Goal: Information Seeking & Learning: Find specific fact

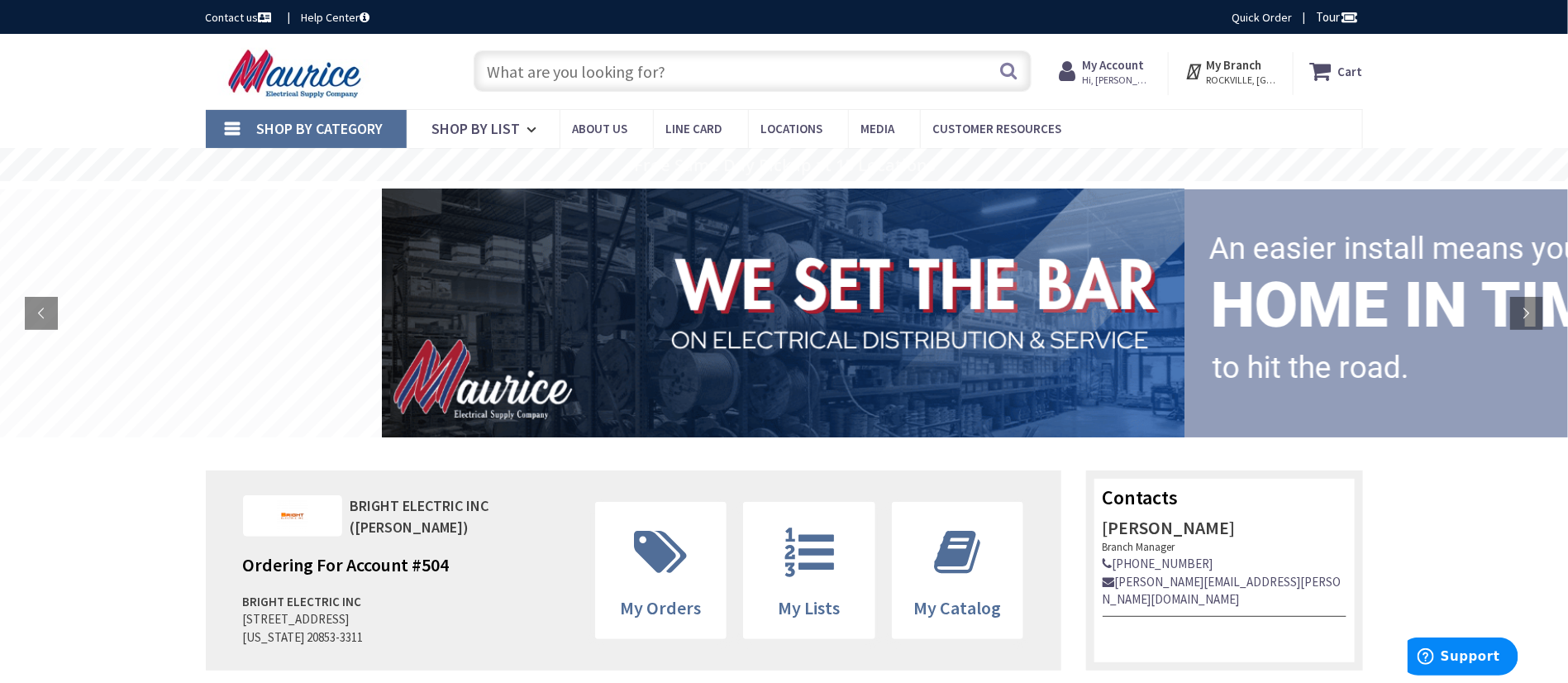
click at [823, 73] on input "text" at bounding box center [753, 71] width 558 height 41
type input "1"
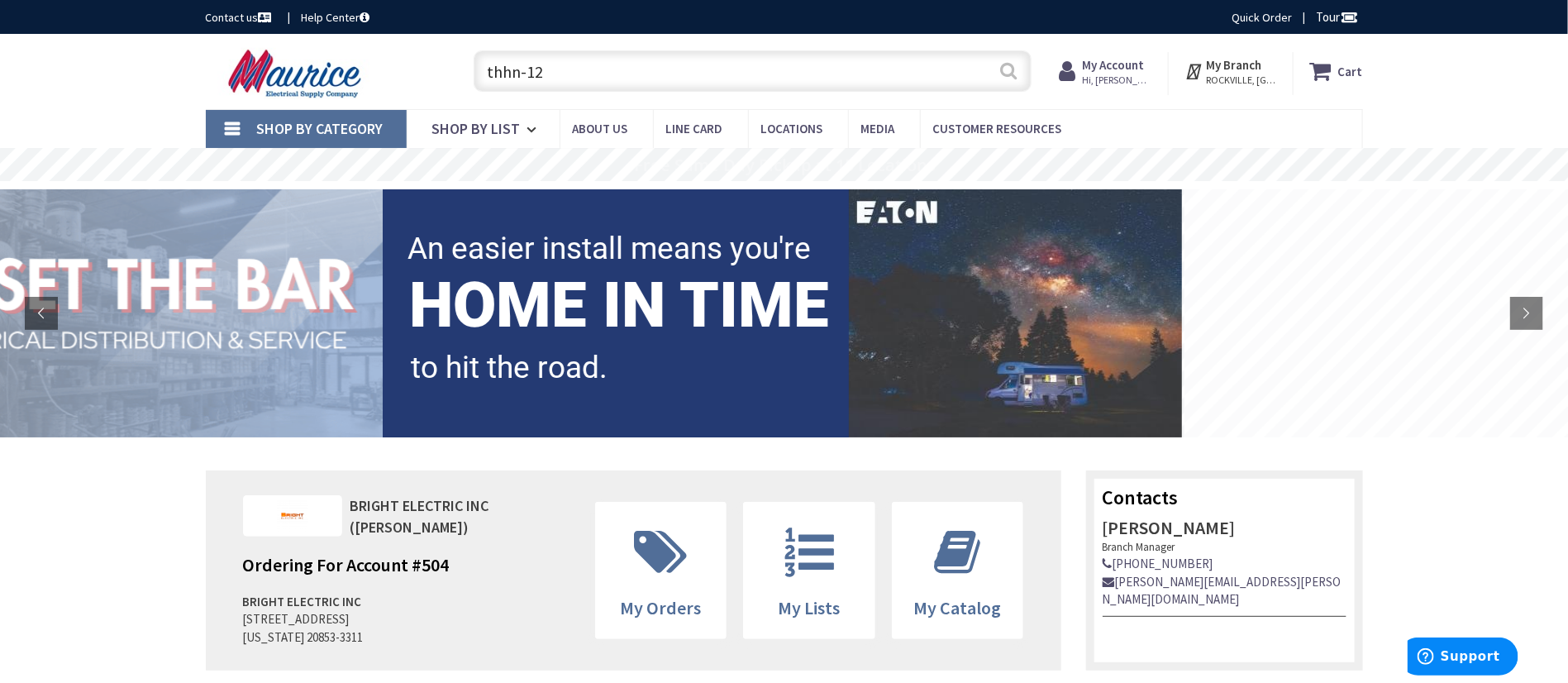
type input "thhn-12"
click at [1014, 69] on button "Search" at bounding box center [1008, 71] width 22 height 37
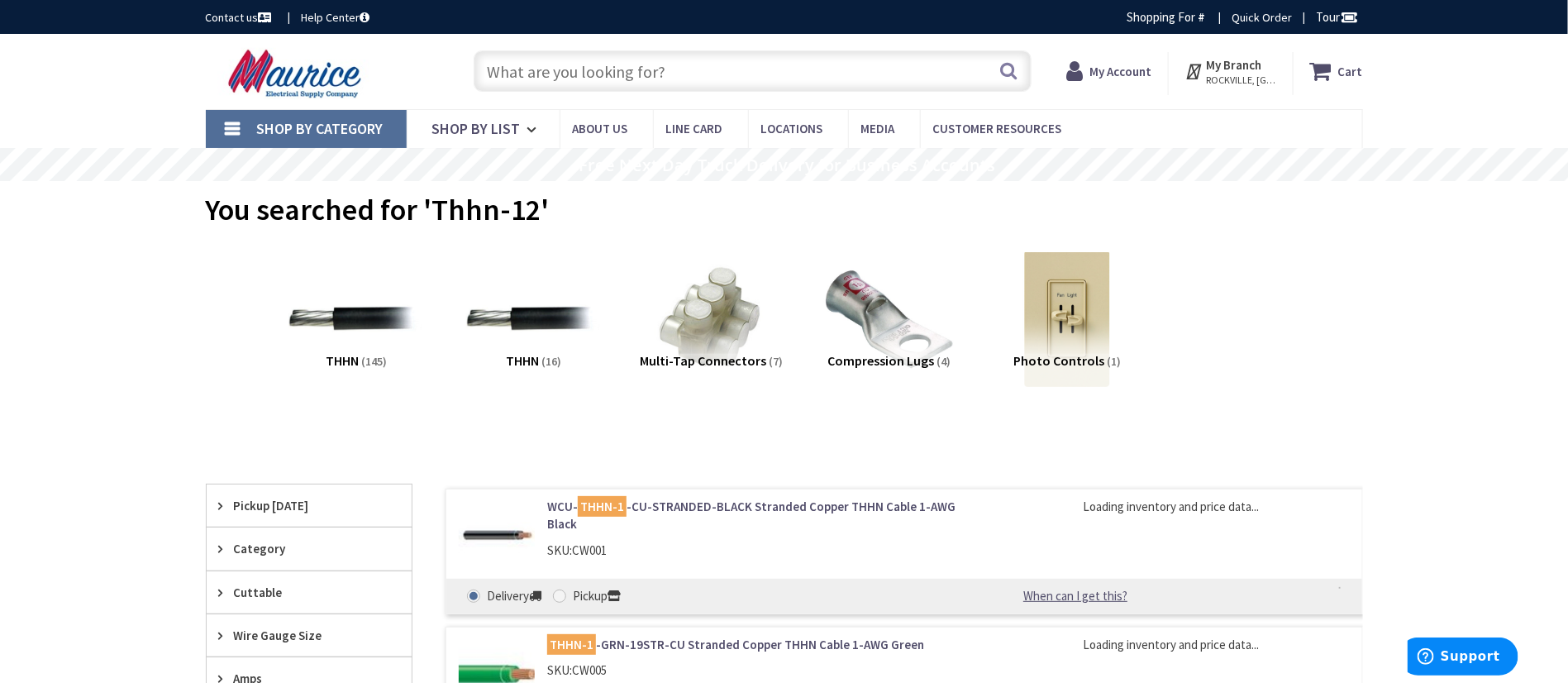
click at [722, 78] on input "text" at bounding box center [753, 71] width 558 height 41
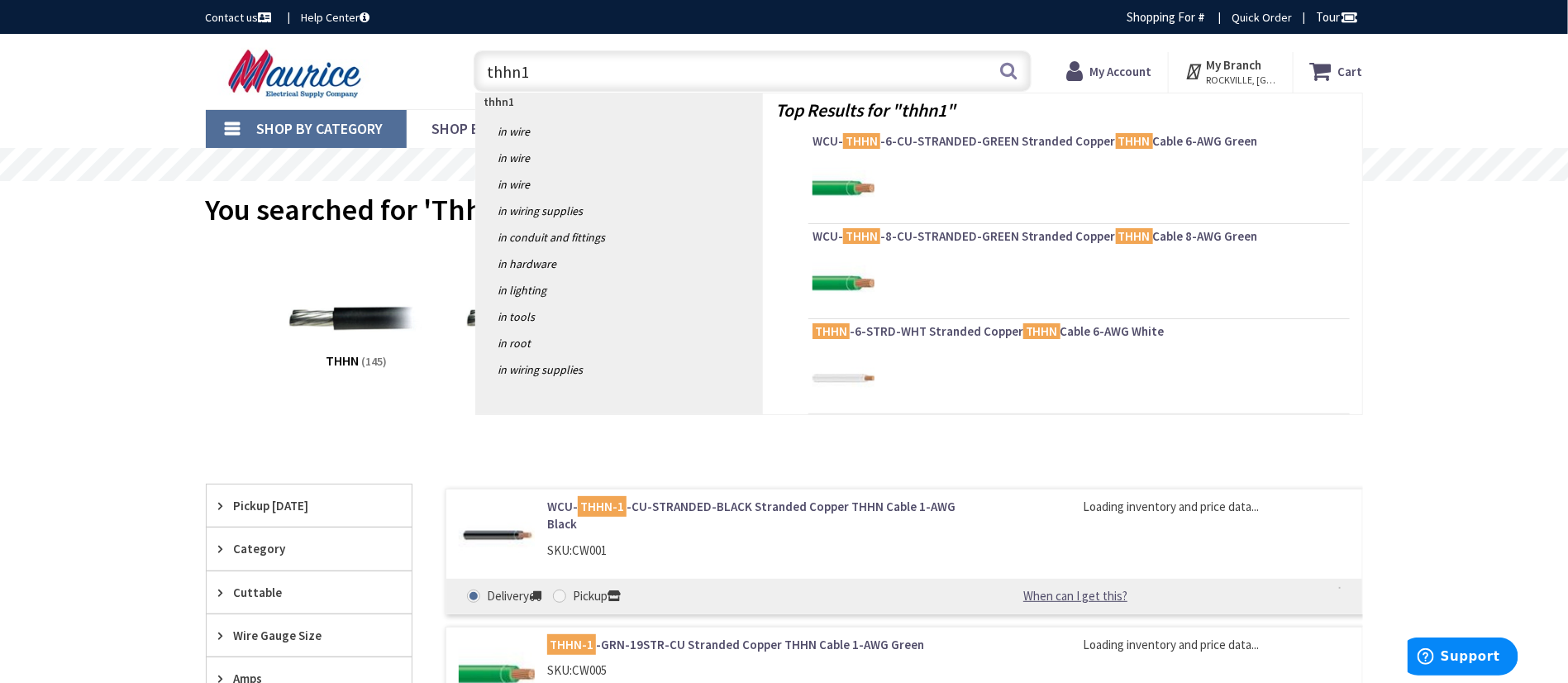
type input "thhn12"
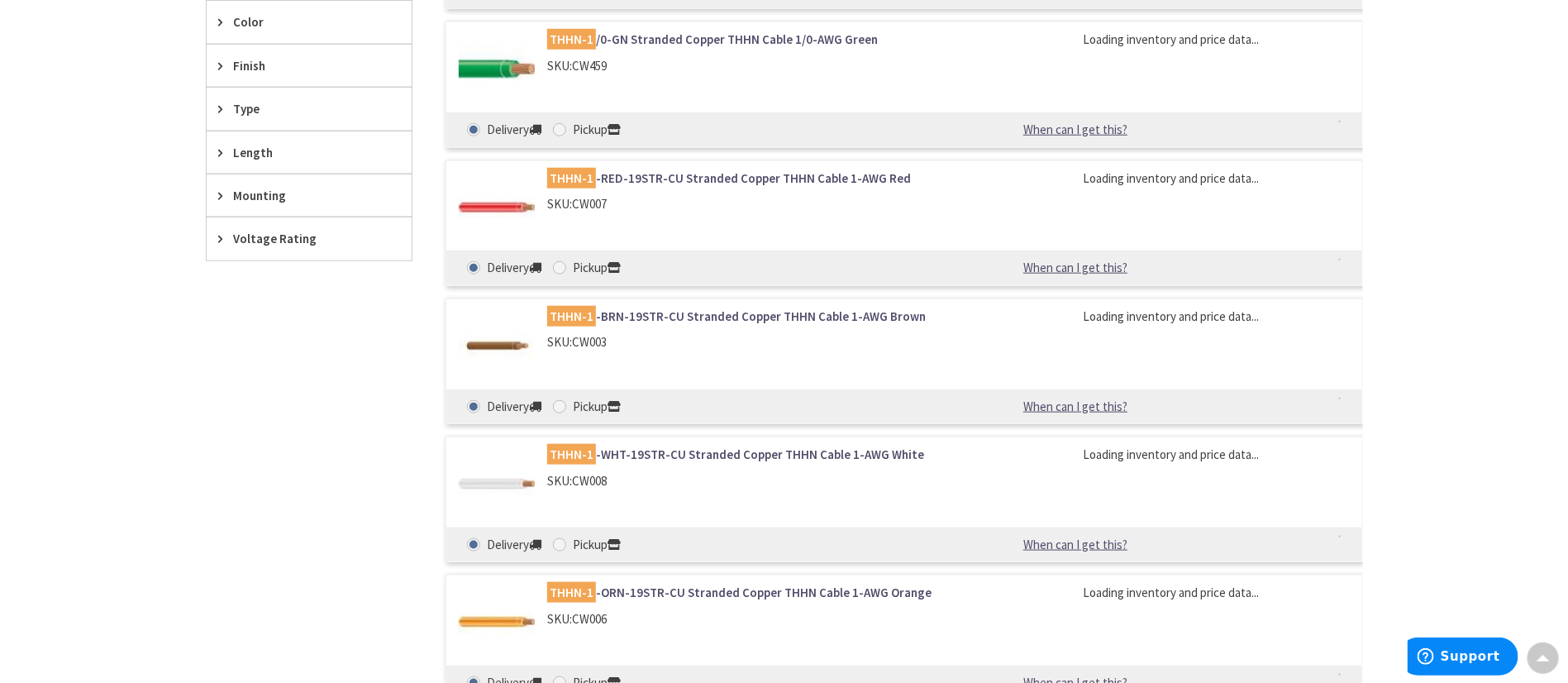
scroll to position [744, 0]
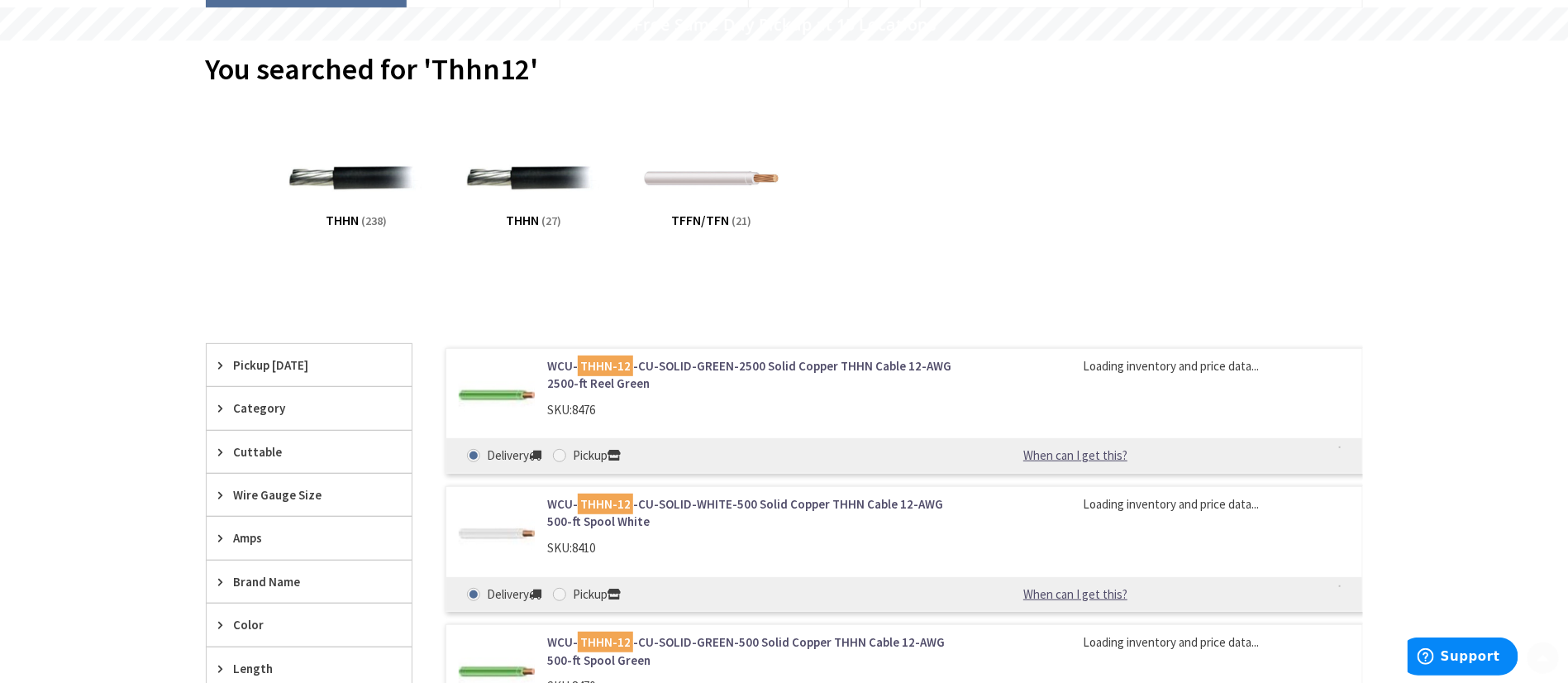
scroll to position [248, 0]
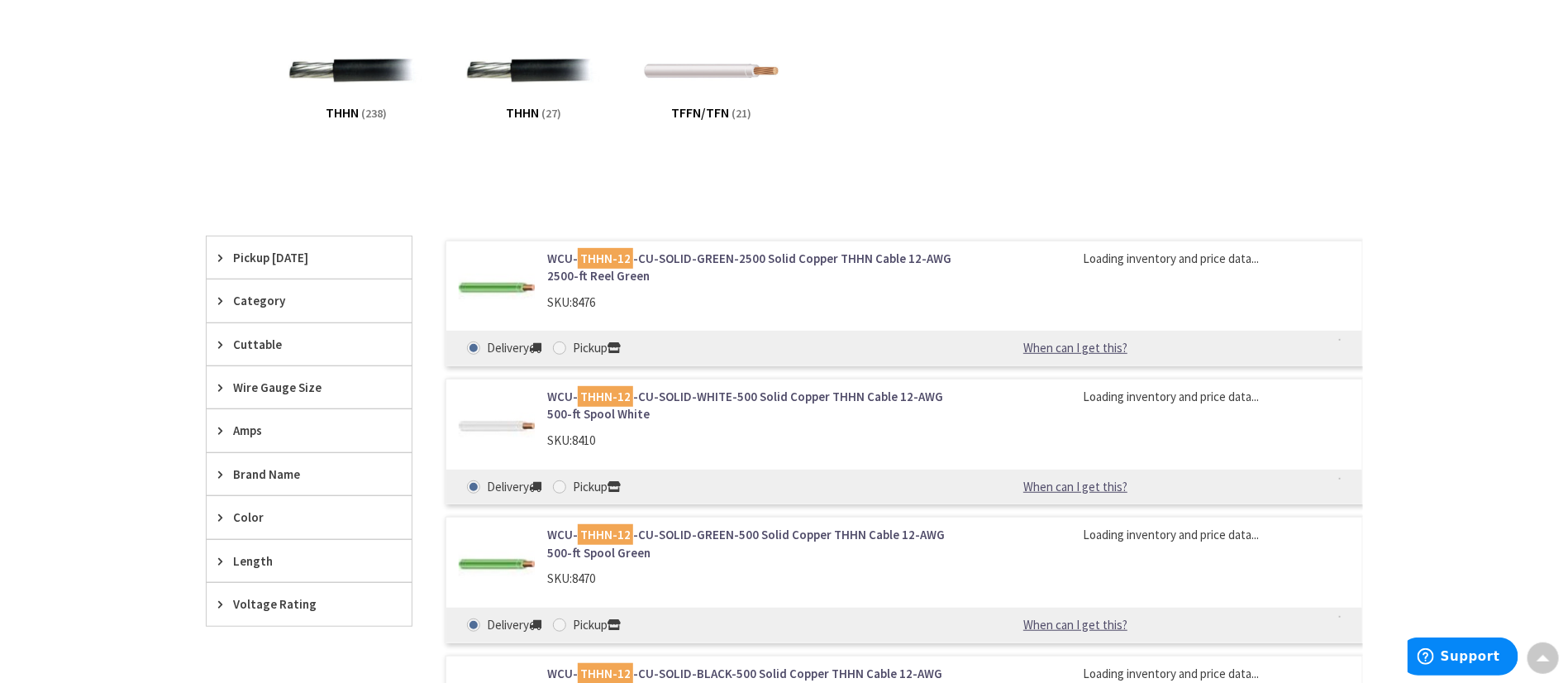
click at [1462, 254] on div "Skip to Content Toggle Nav Search Cart My Cart Close" at bounding box center [784, 533] width 1568 height 1496
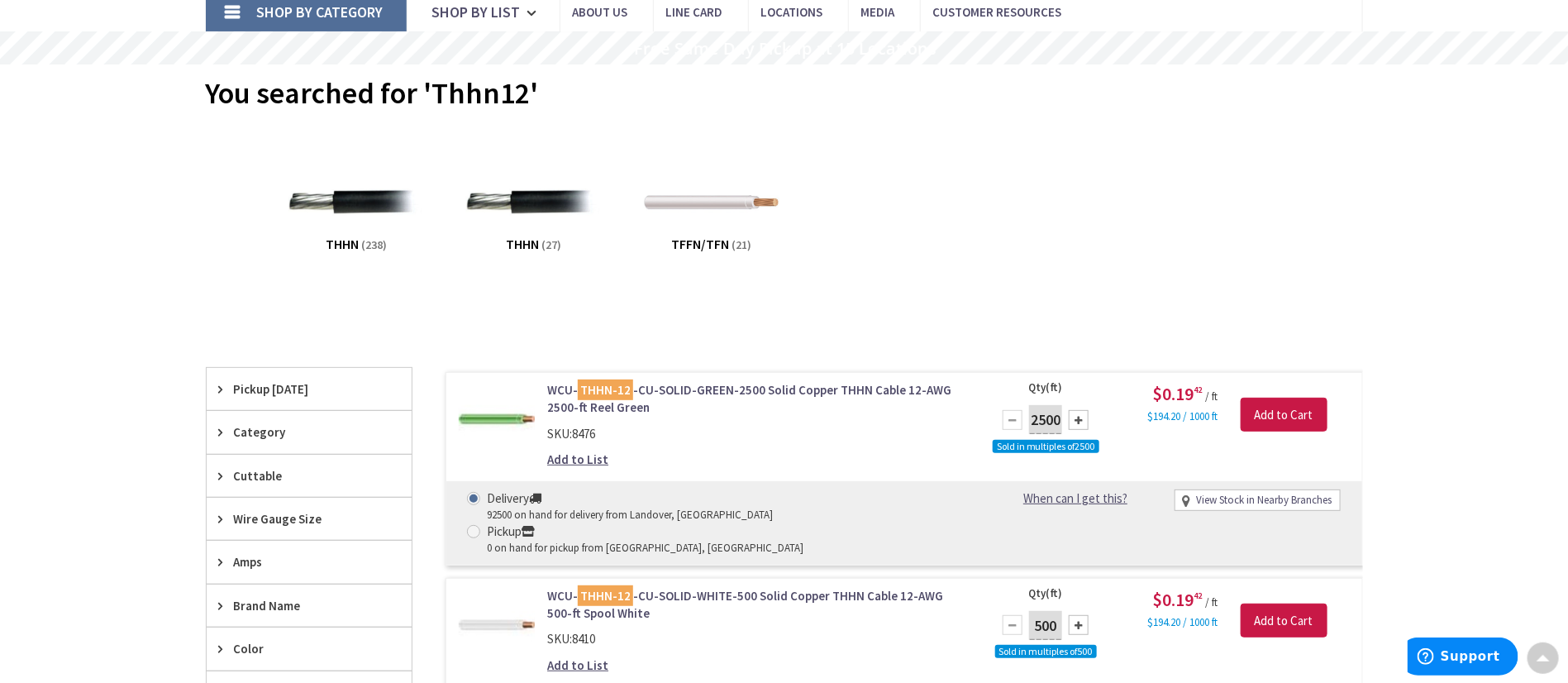
scroll to position [0, 0]
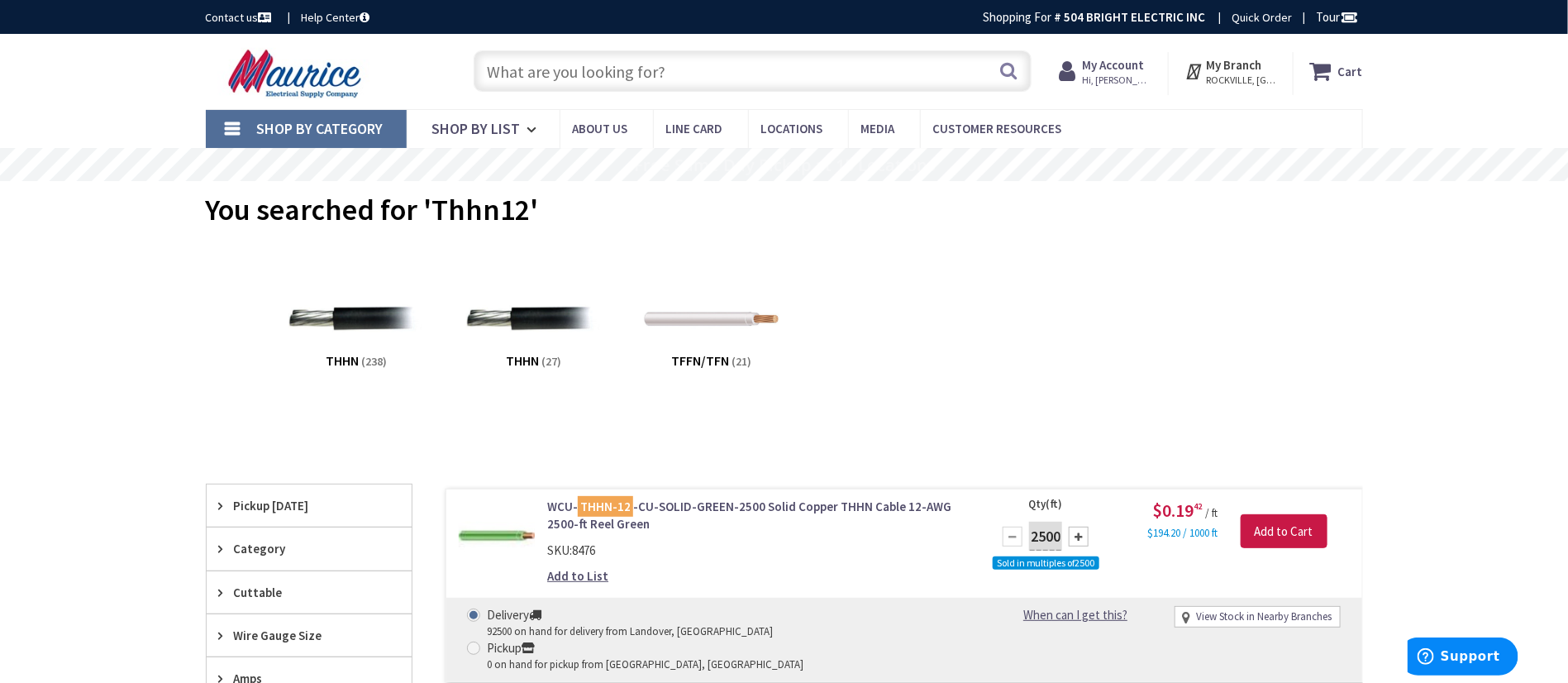
click at [715, 82] on input "text" at bounding box center [753, 71] width 558 height 41
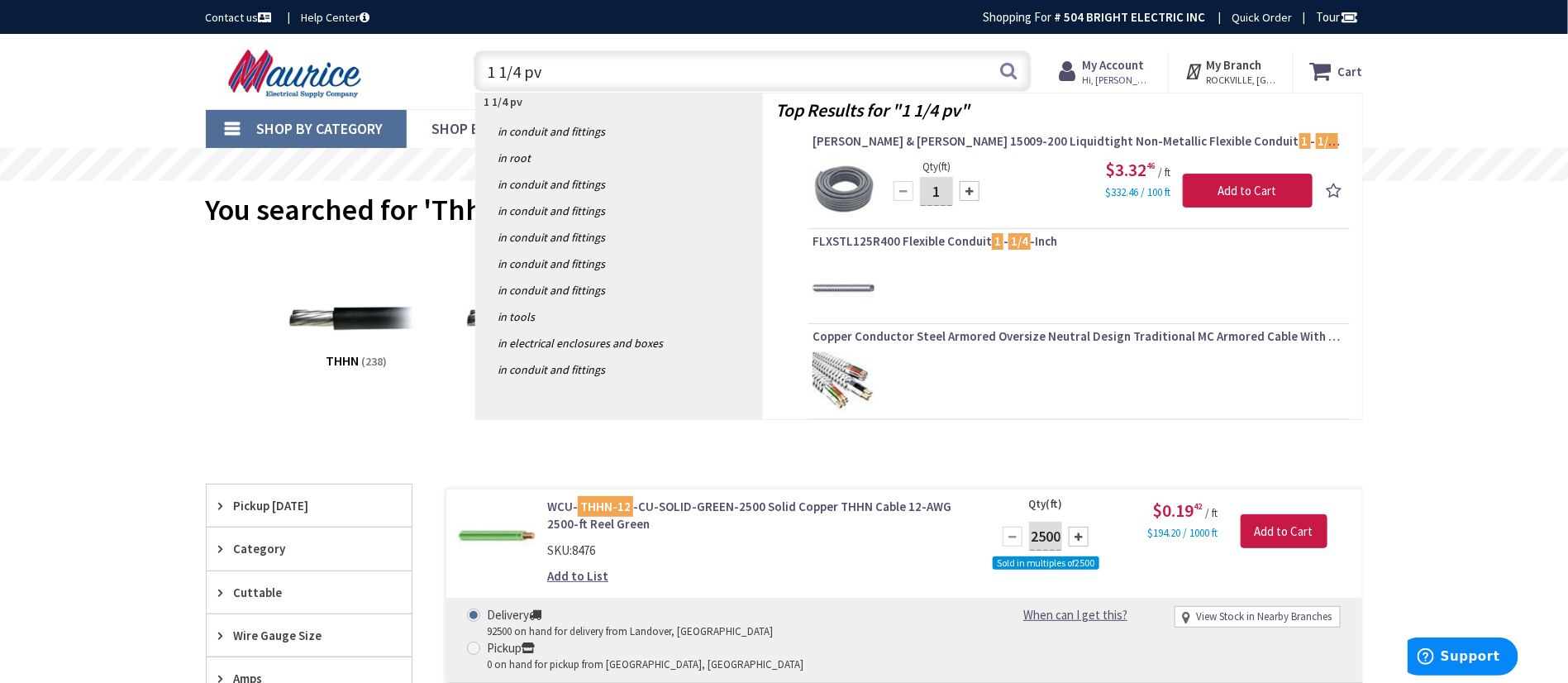
type input "1 1/4 pvc"
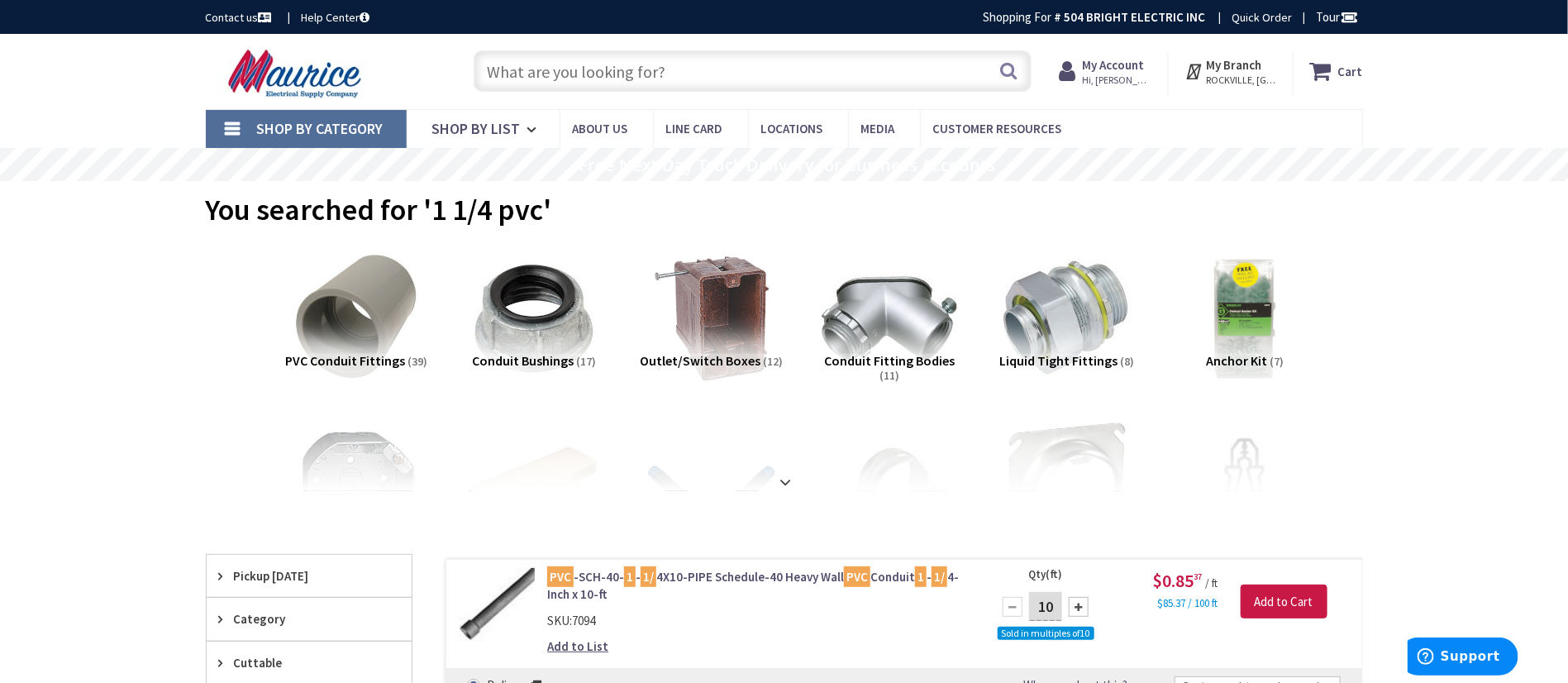
click at [644, 73] on input "text" at bounding box center [753, 71] width 558 height 41
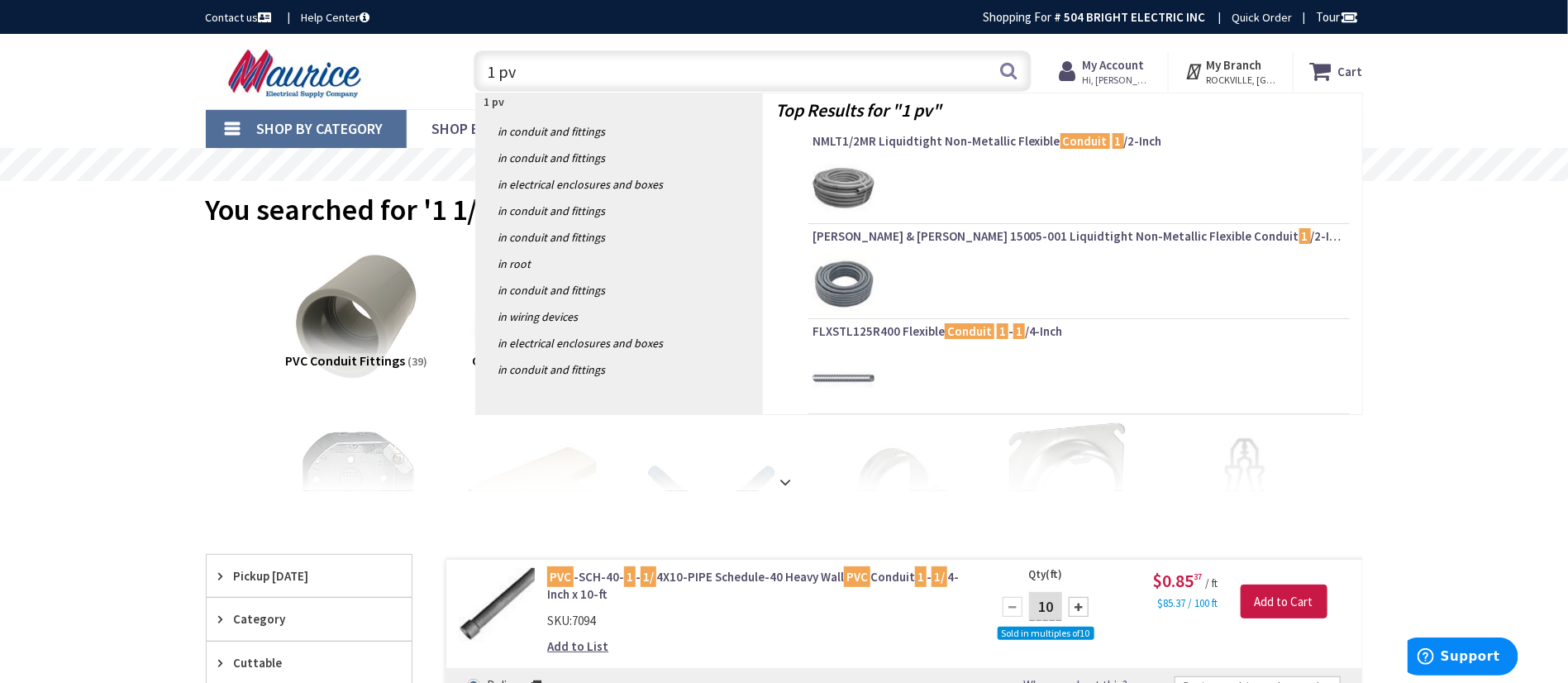
type input "1 pvc"
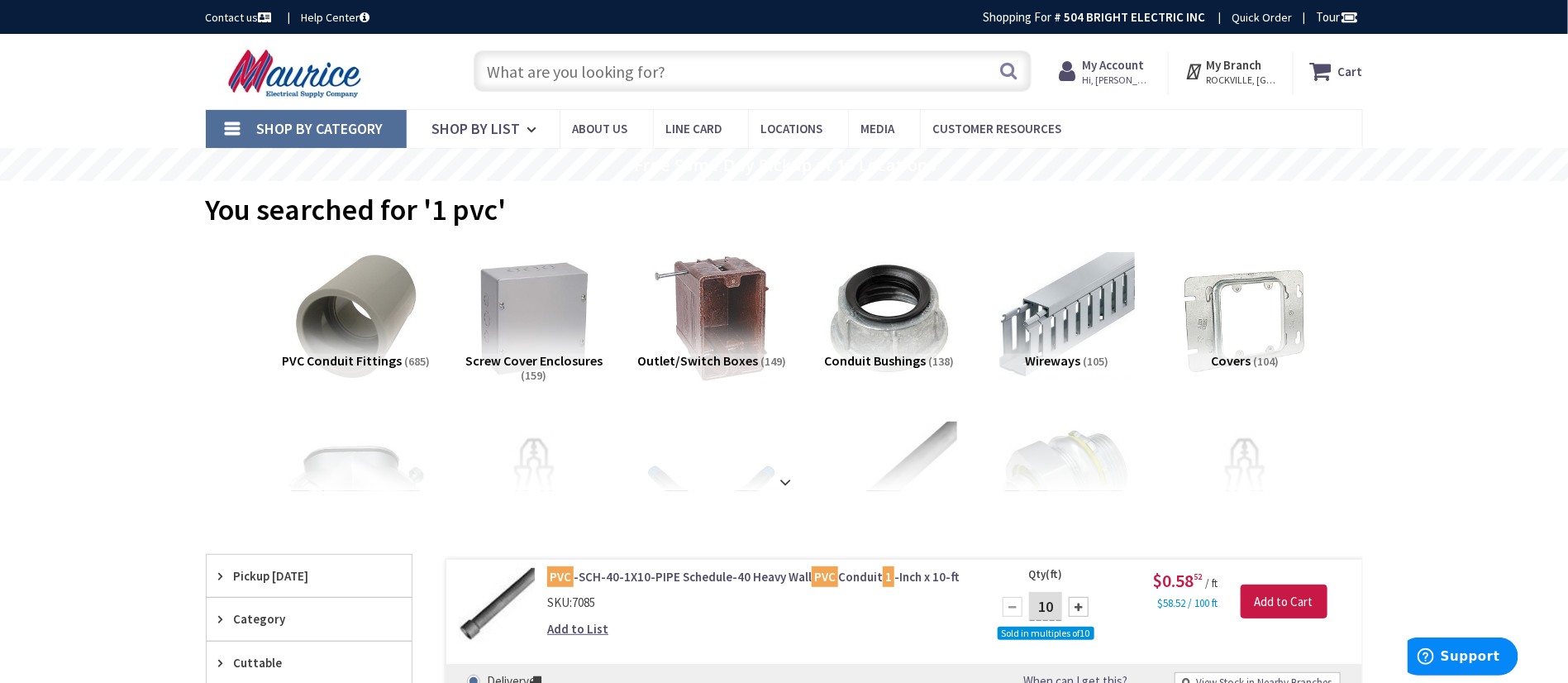
click at [806, 58] on input "text" at bounding box center [753, 71] width 558 height 41
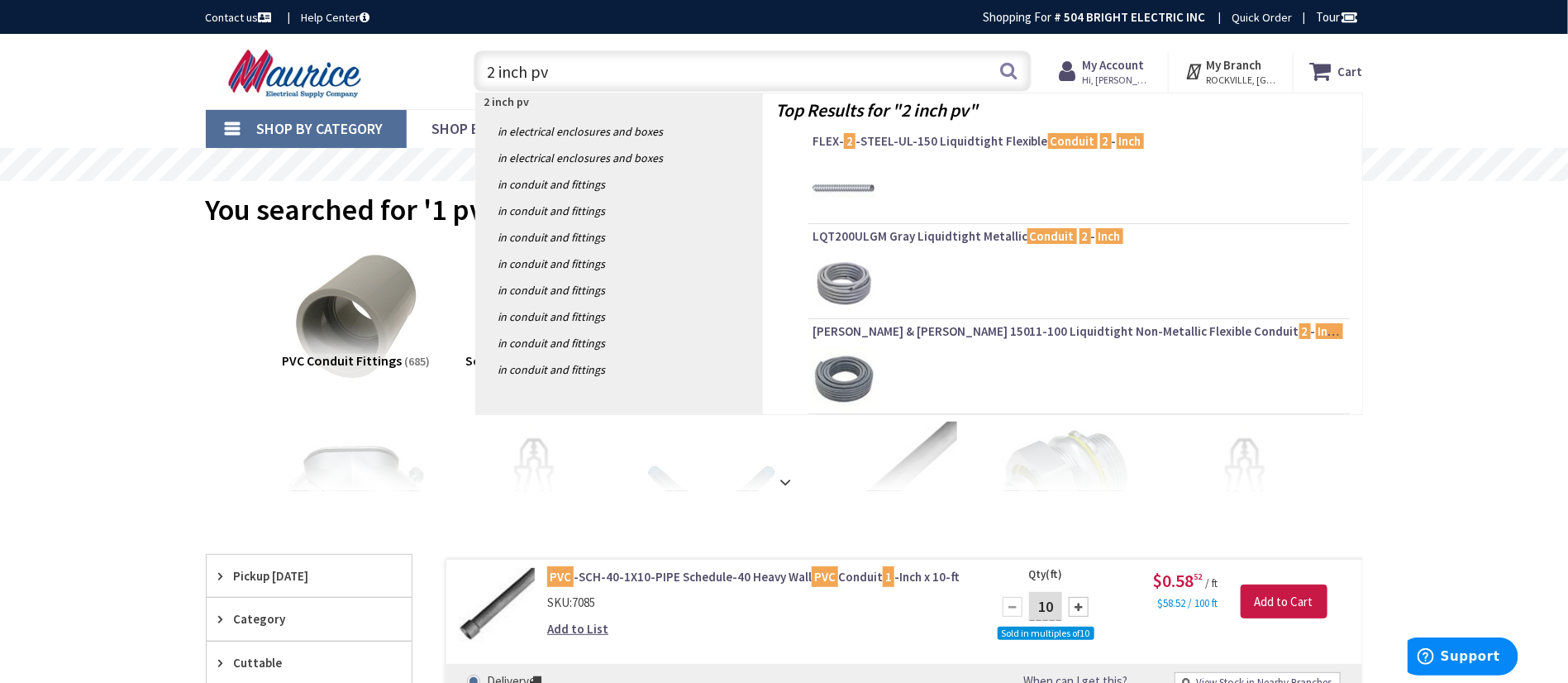
type input "2 inch pvc"
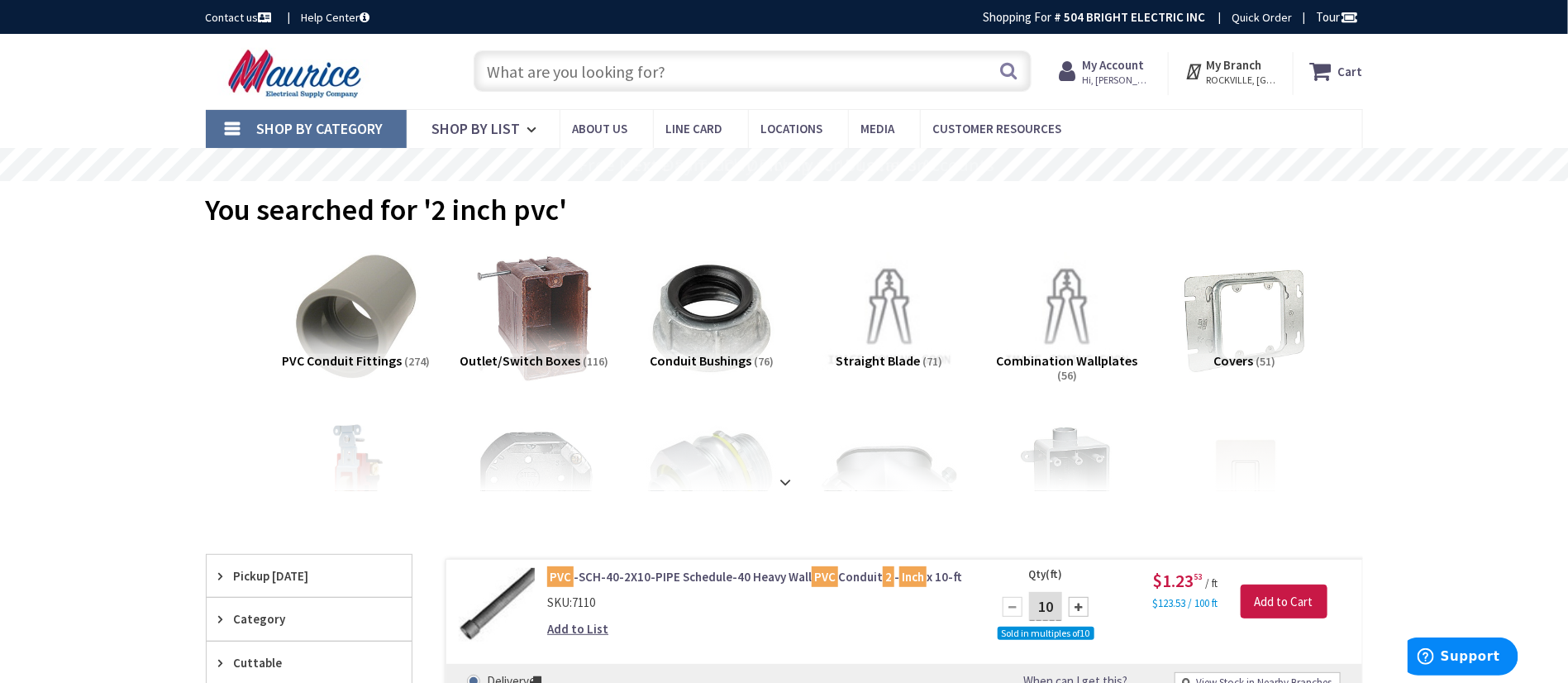
click at [719, 63] on input "text" at bounding box center [753, 71] width 558 height 41
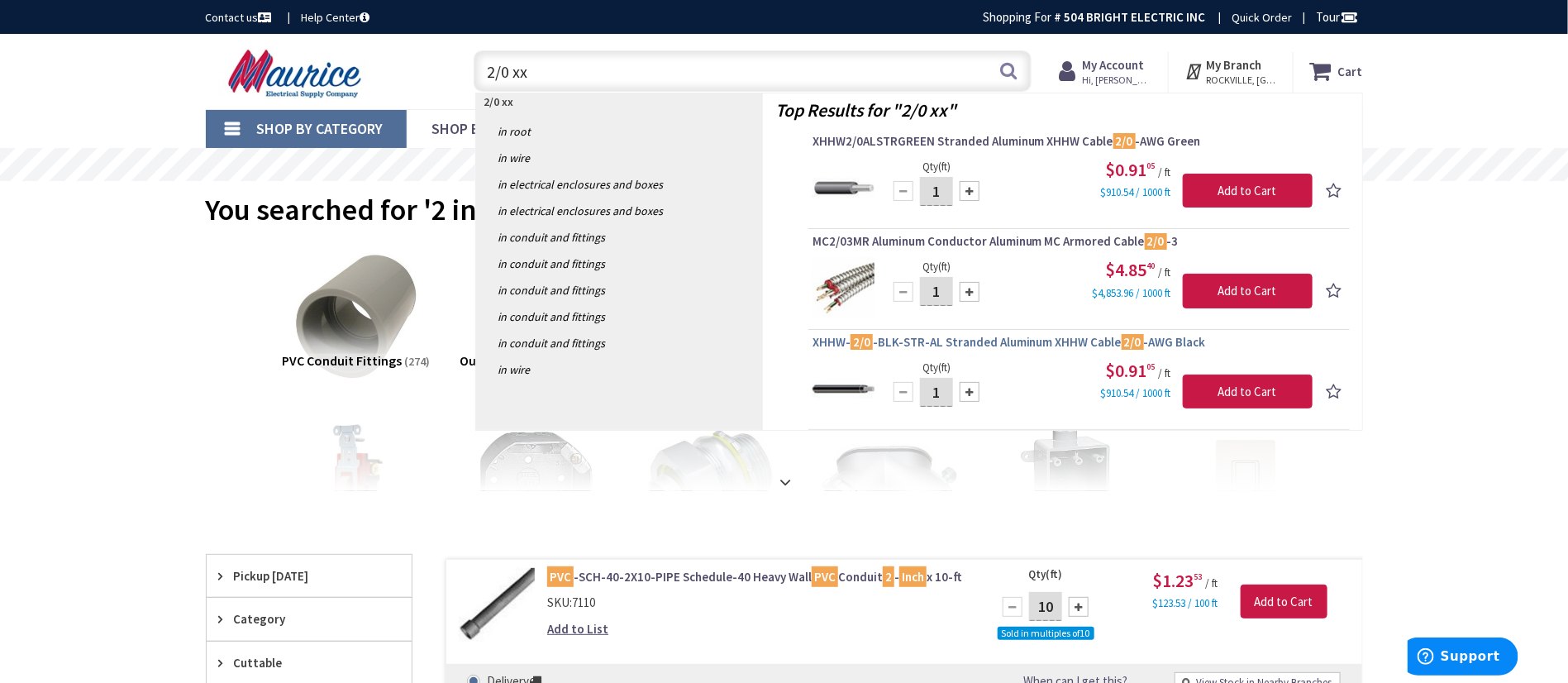
type input "2/0 xx"
click at [1002, 338] on span "XHHW- 2/0 -BLK-STR-AL Stranded Aluminum XHHW Cable 2/0 -AWG Black" at bounding box center [1078, 342] width 533 height 17
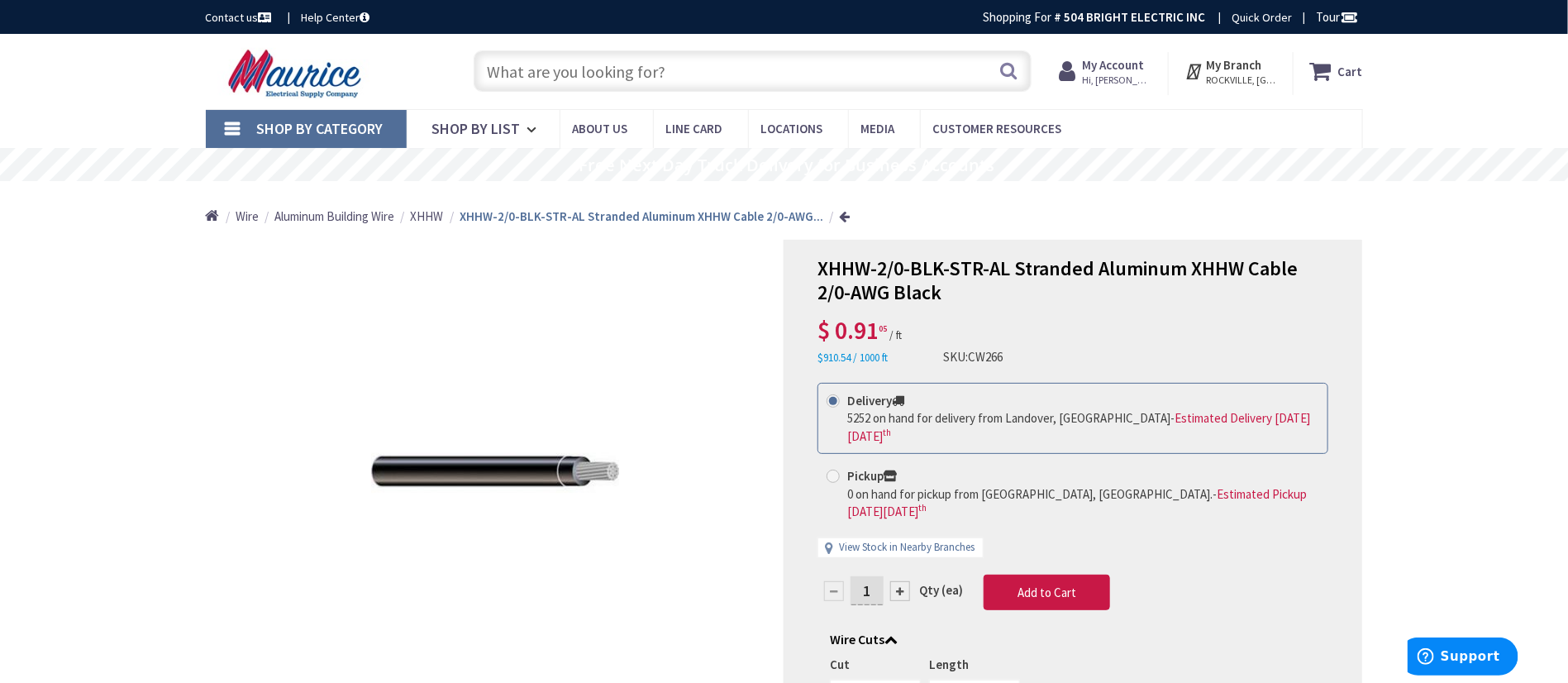
click at [745, 67] on input "text" at bounding box center [753, 71] width 558 height 41
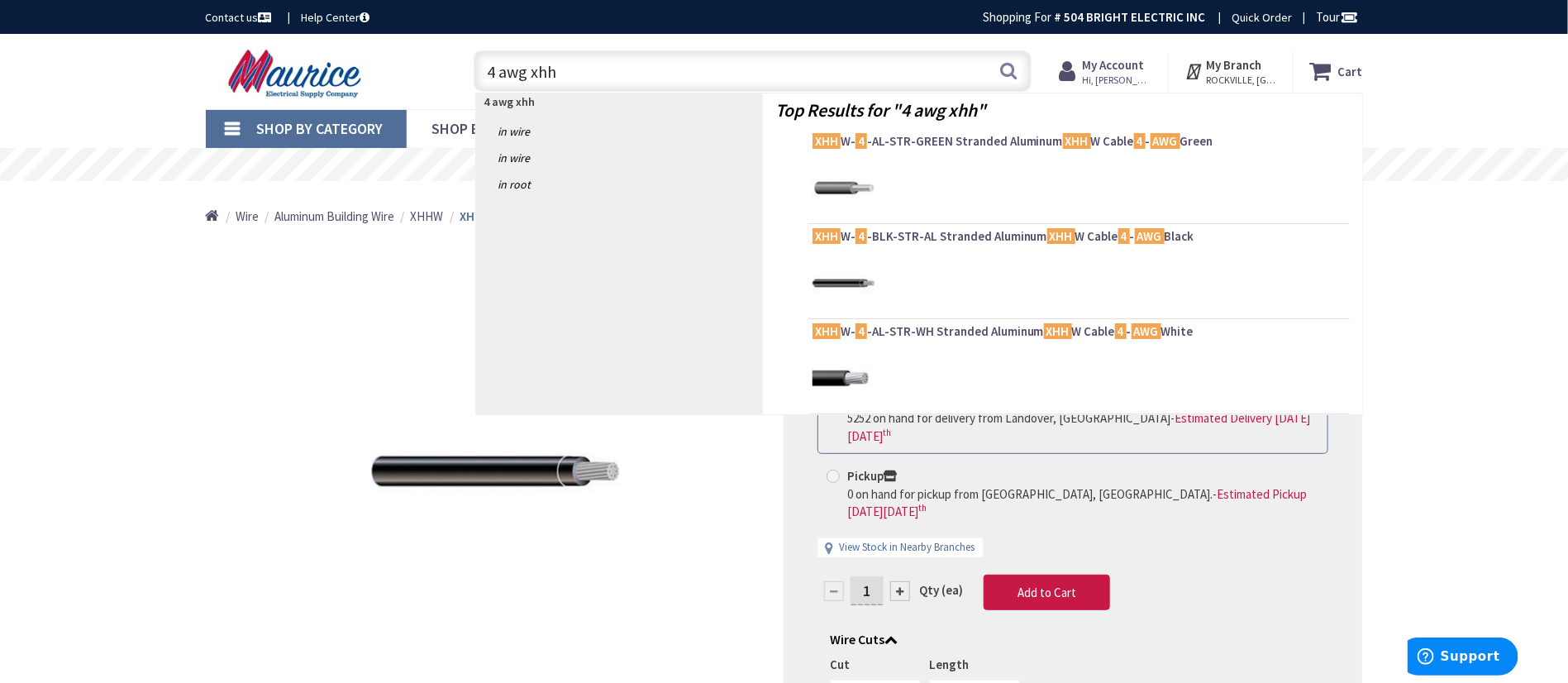
type input "4 awg xhhw"
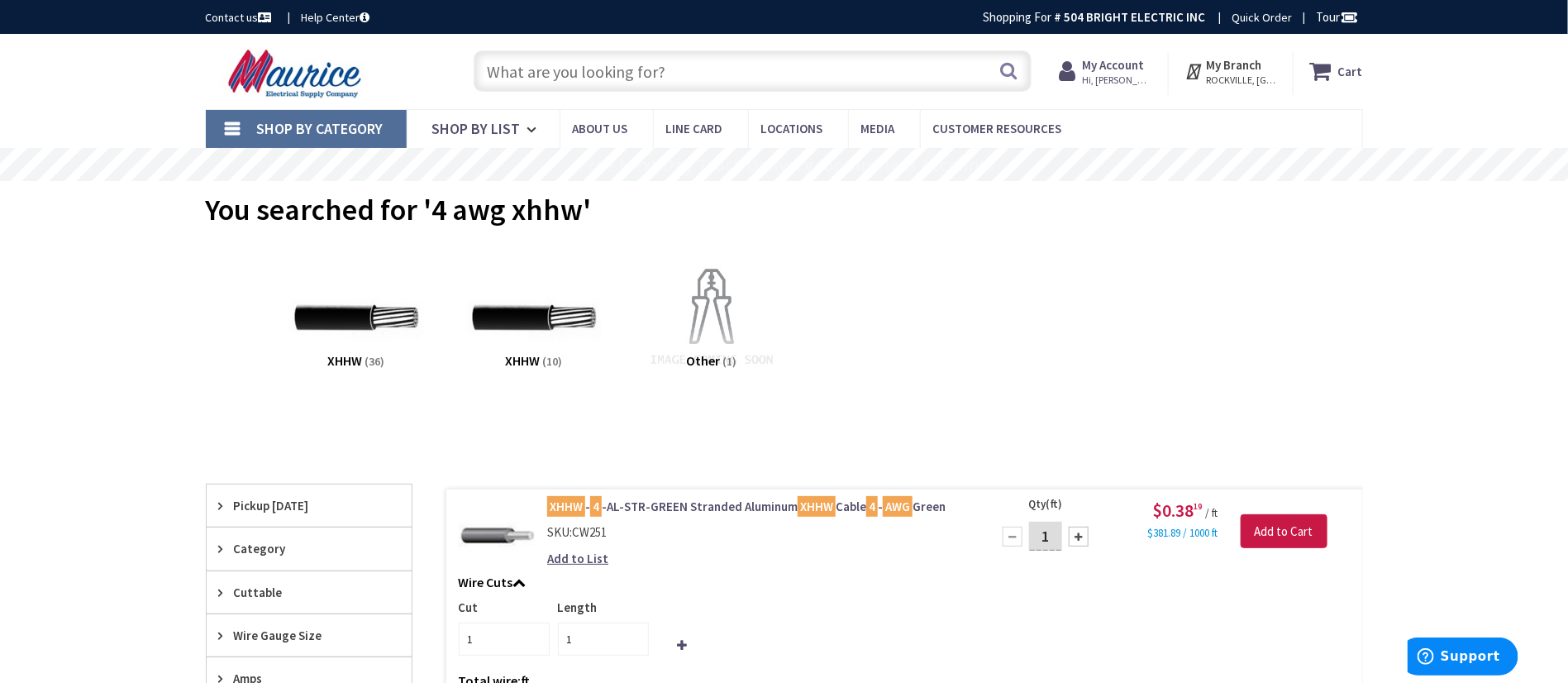
click at [733, 67] on input "text" at bounding box center [753, 71] width 558 height 41
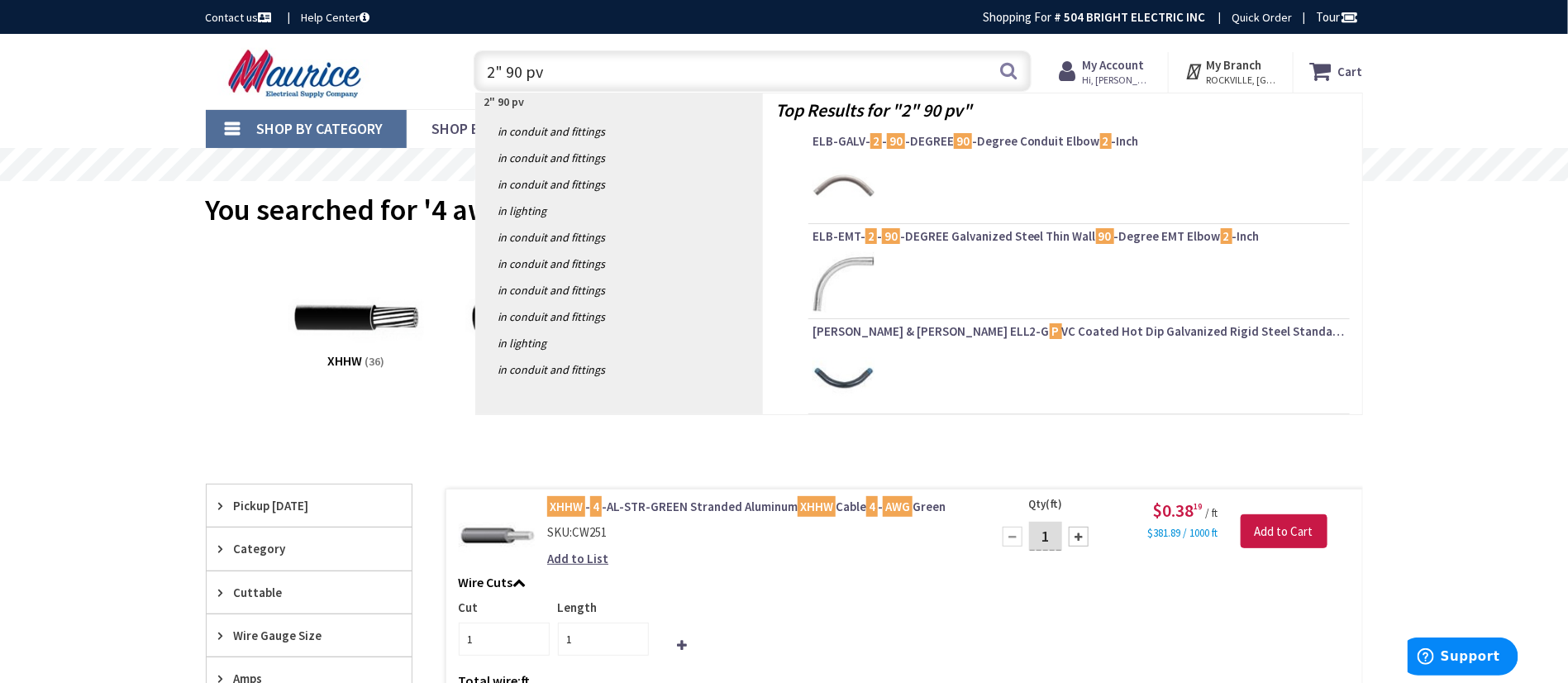
type input "2" 90 pvc"
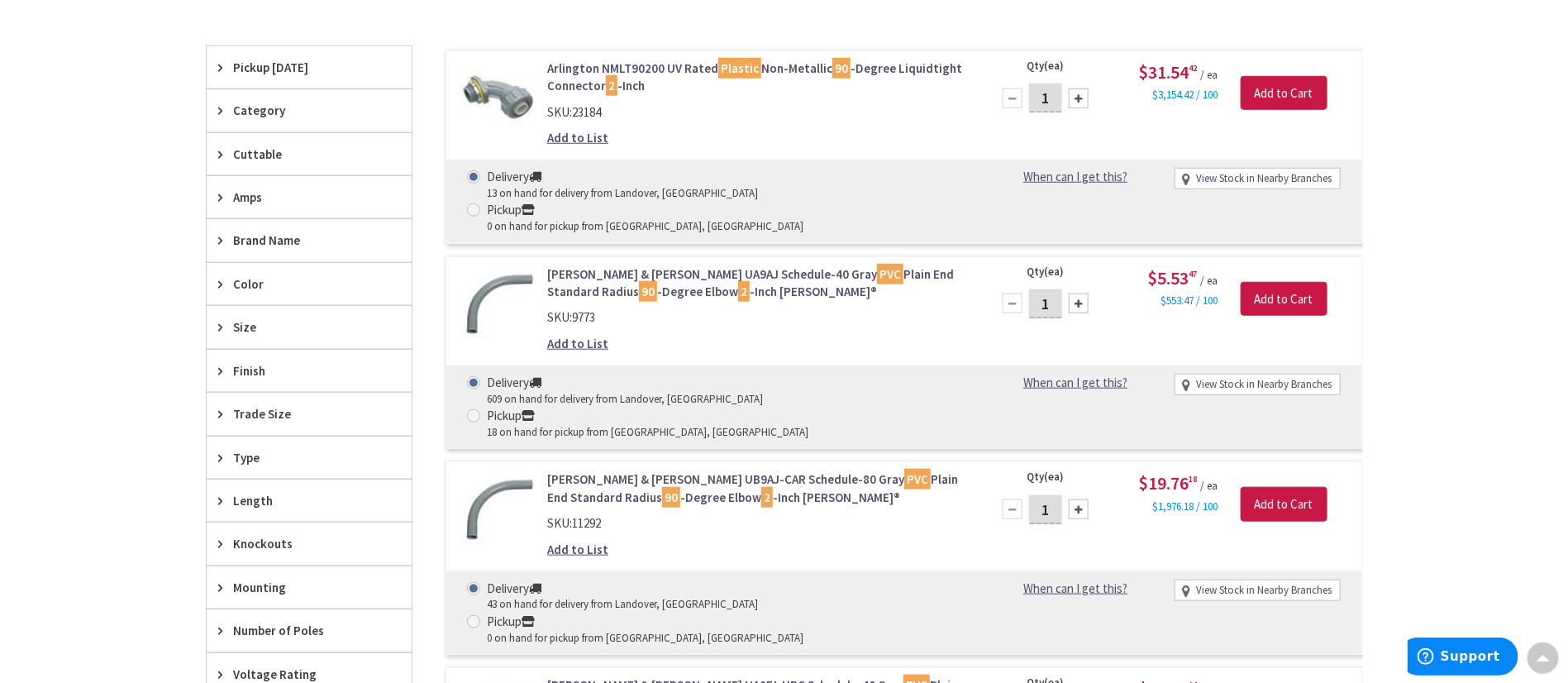
scroll to position [620, 0]
